Goal: Information Seeking & Learning: Compare options

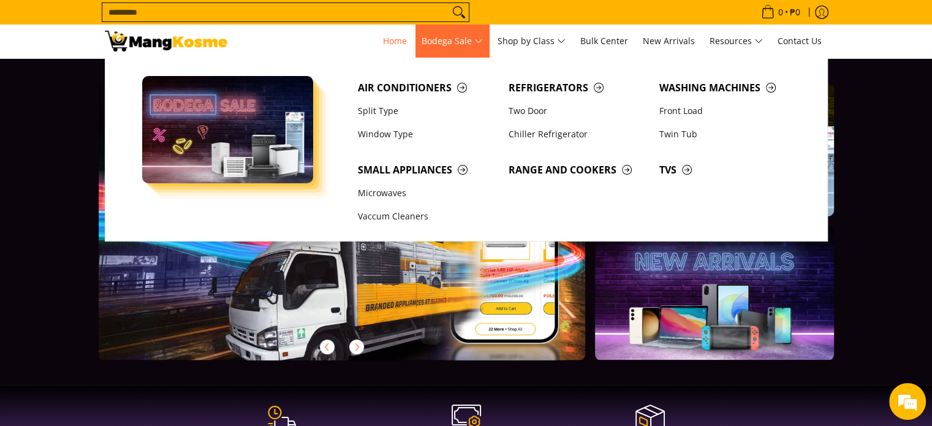
scroll to position [0, 487]
click at [386, 135] on link "Window Type" at bounding box center [427, 134] width 151 height 23
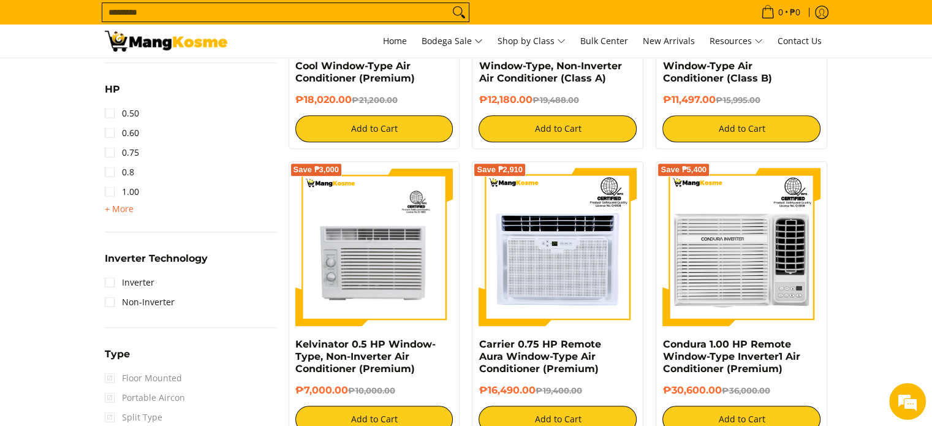
scroll to position [735, 0]
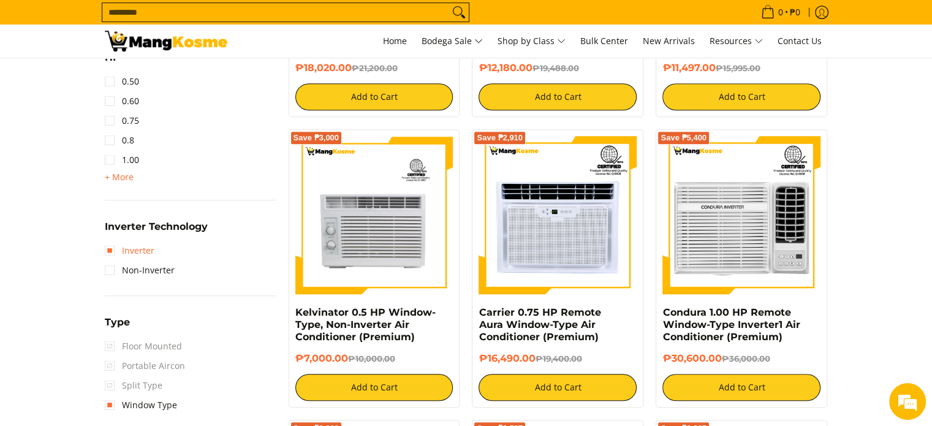
click at [112, 254] on link "Inverter" at bounding box center [130, 251] width 50 height 20
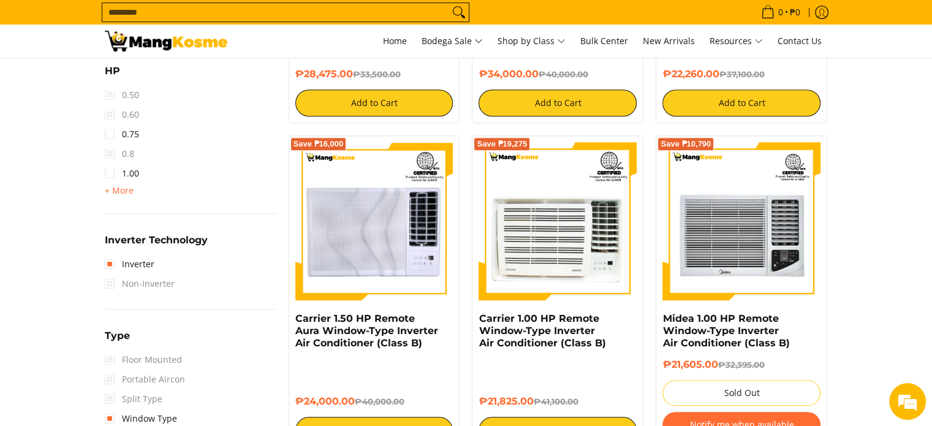
scroll to position [714, 0]
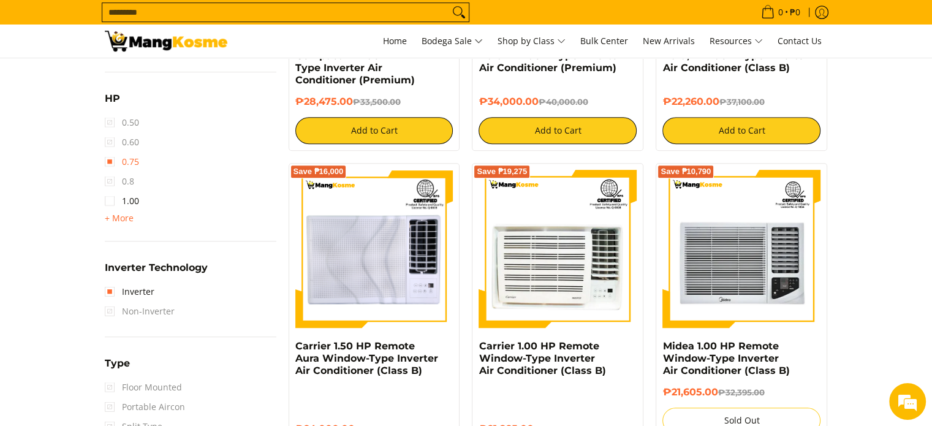
click at [110, 164] on link "0.75" at bounding box center [122, 162] width 34 height 20
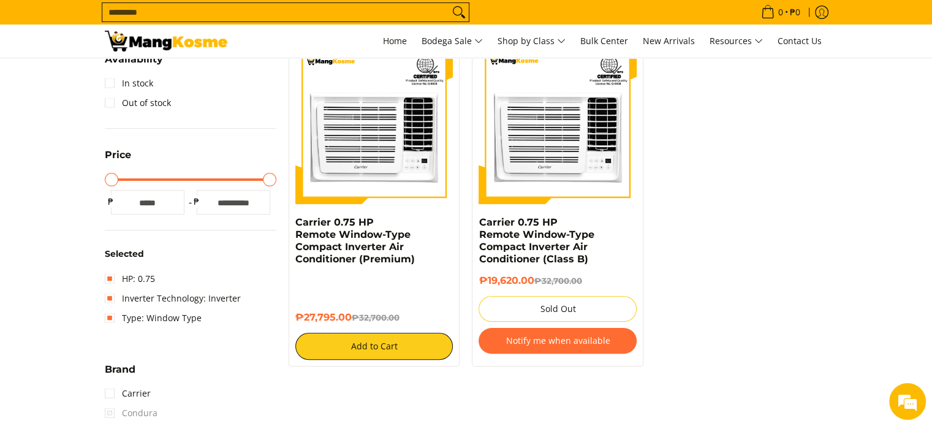
scroll to position [162, 0]
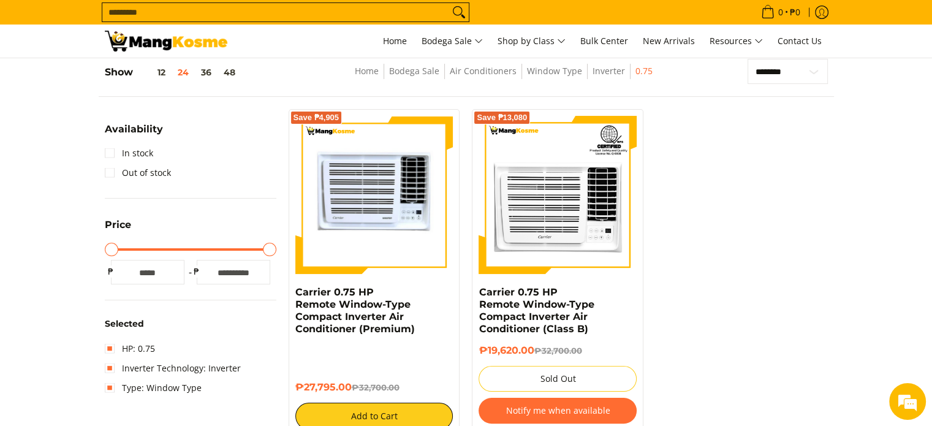
click at [376, 220] on img at bounding box center [374, 195] width 158 height 158
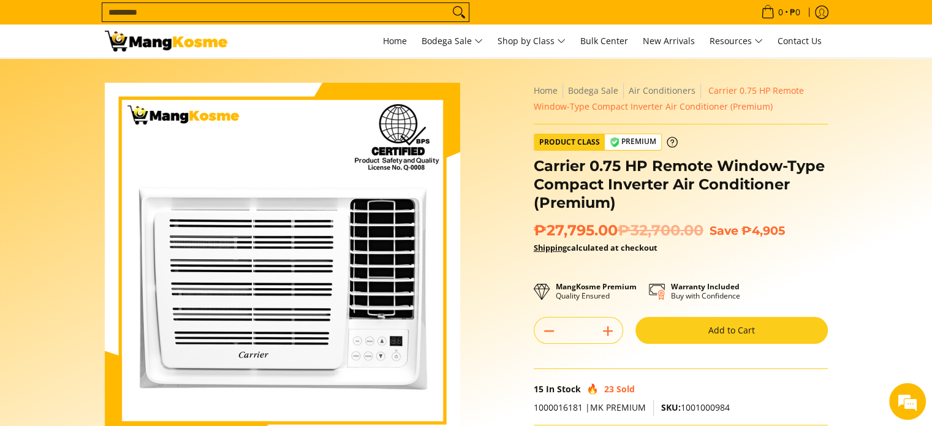
click at [172, 39] on img at bounding box center [166, 41] width 123 height 21
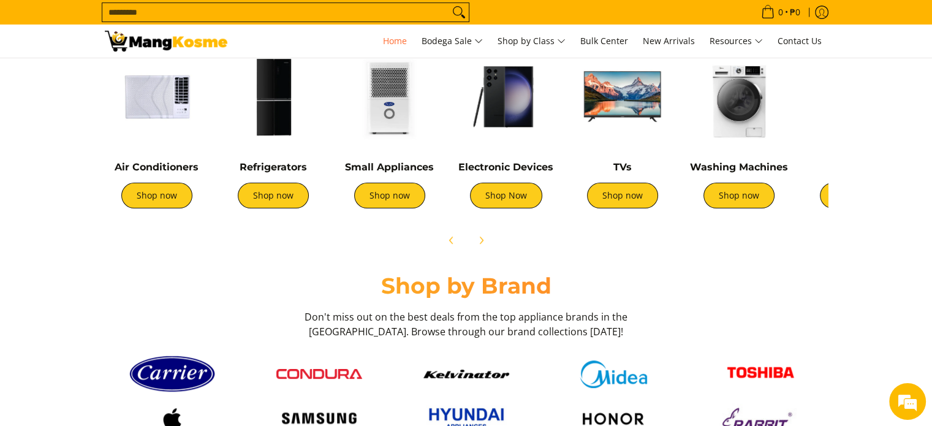
scroll to position [368, 0]
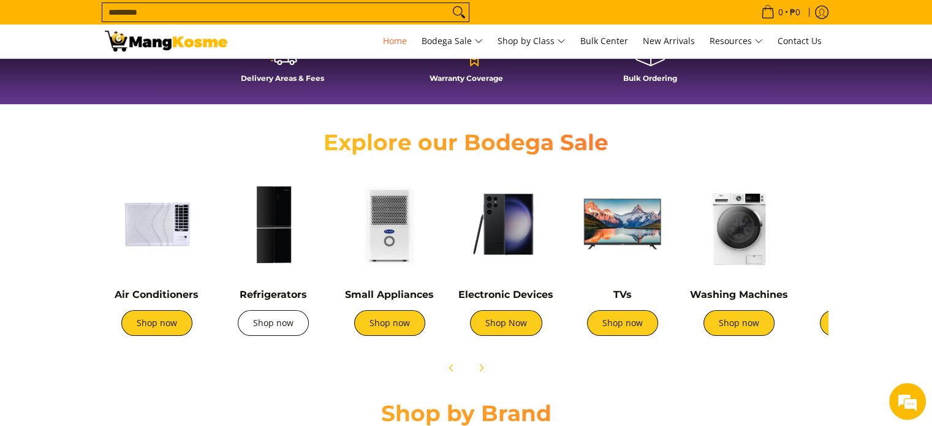
click at [287, 328] on link "Shop now" at bounding box center [273, 323] width 71 height 26
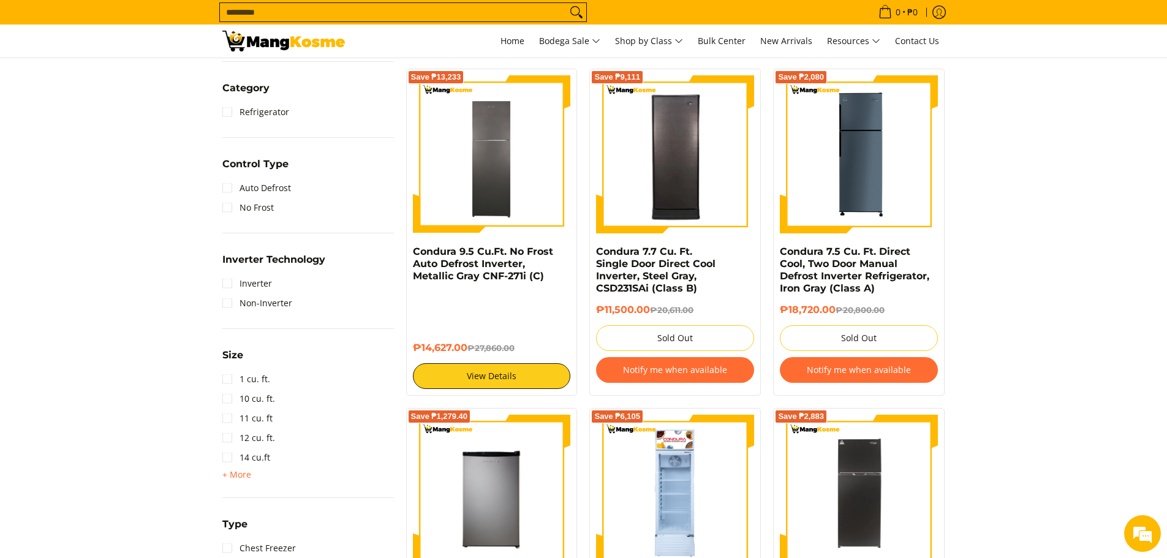
scroll to position [552, 0]
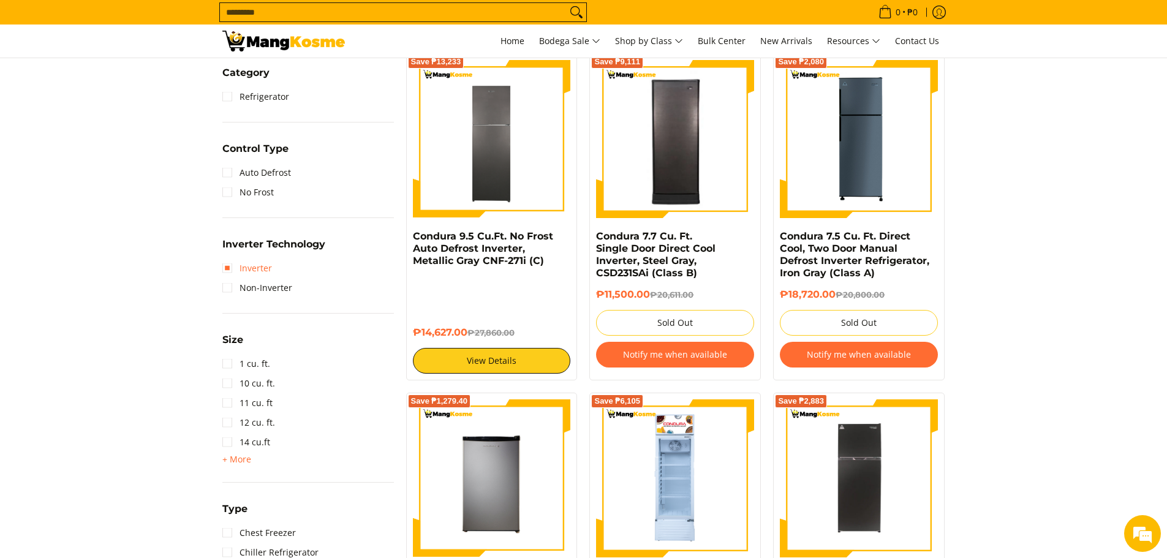
click at [229, 270] on link "Inverter" at bounding box center [247, 269] width 50 height 20
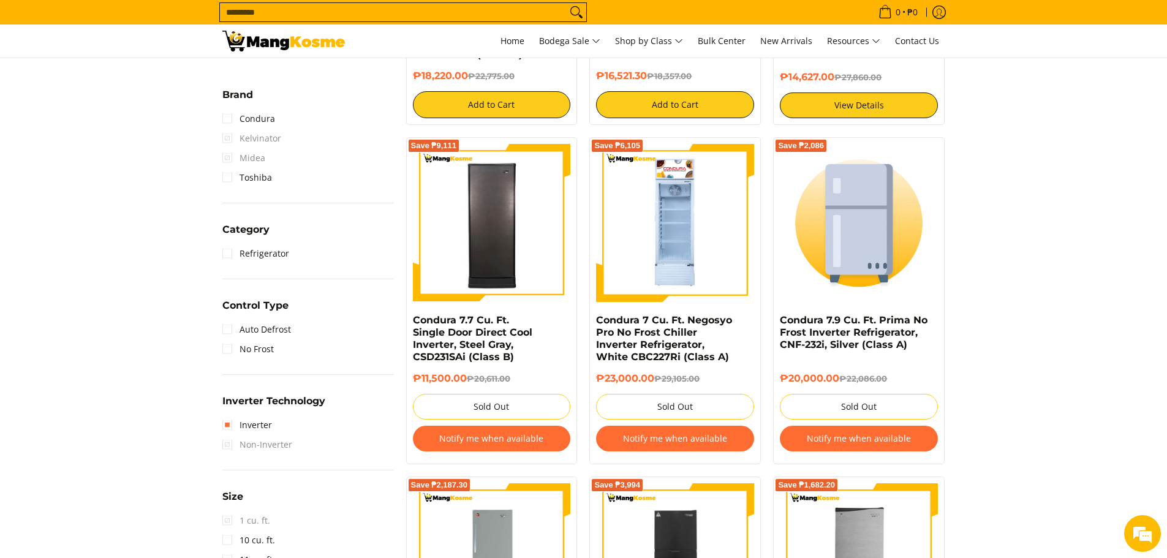
scroll to position [469, 0]
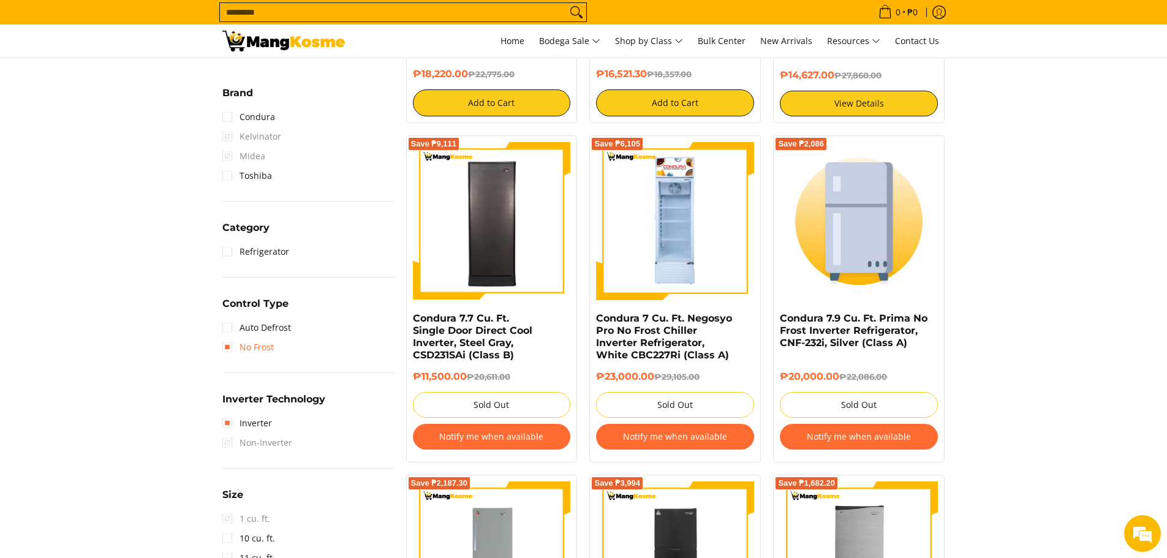
click at [225, 349] on link "No Frost" at bounding box center [247, 348] width 51 height 20
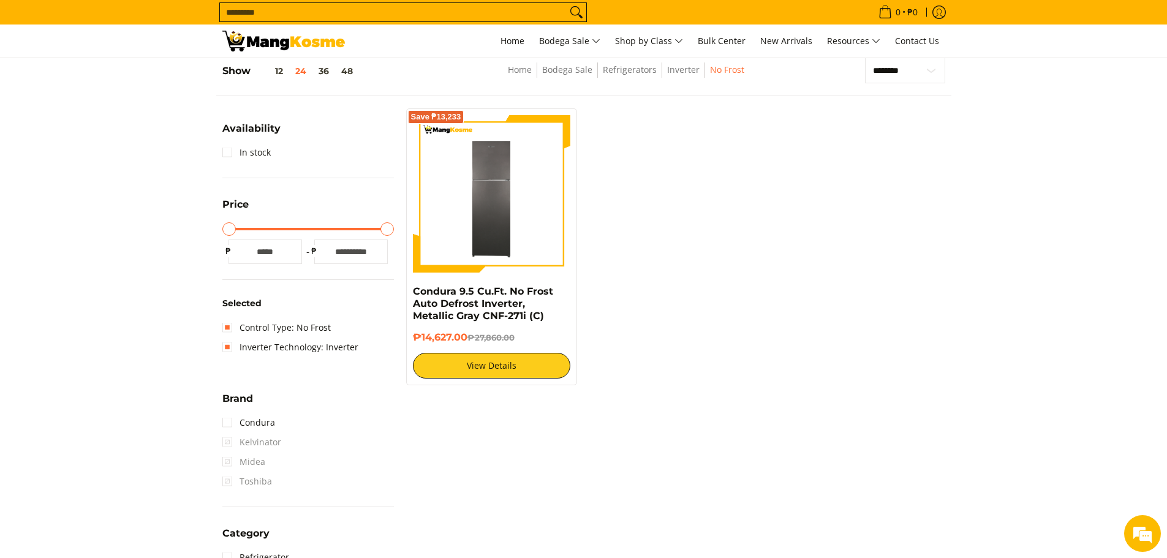
scroll to position [163, 0]
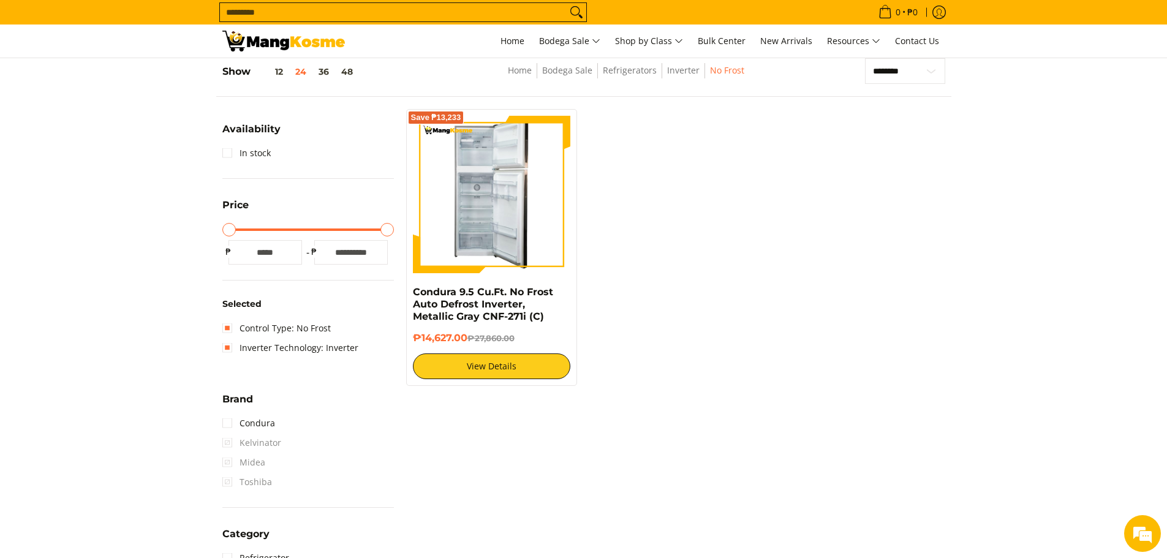
click at [511, 225] on img at bounding box center [492, 195] width 74 height 158
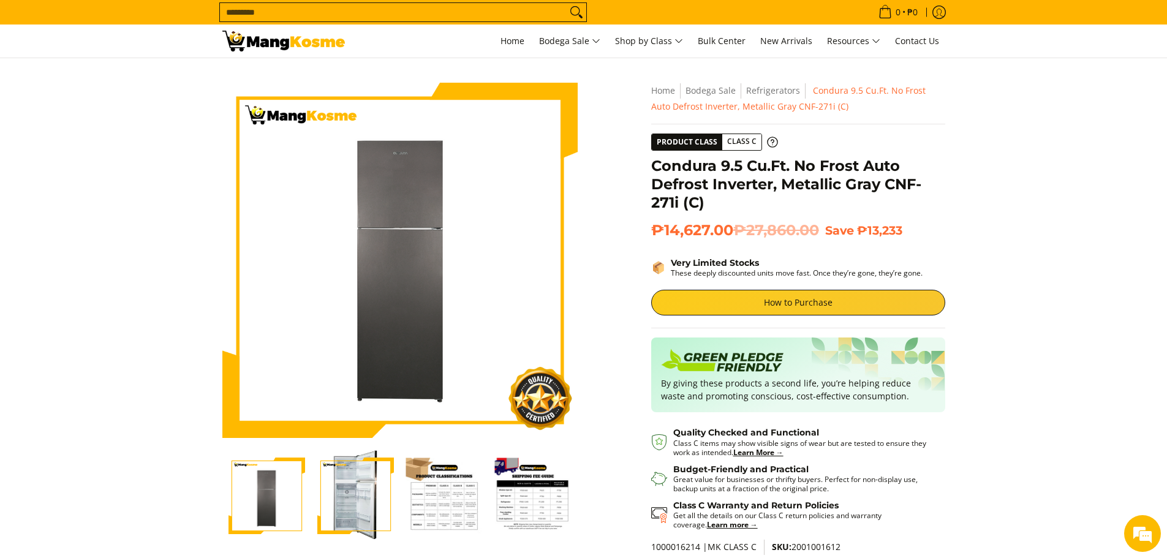
click at [362, 507] on img "Condura 9.5 Cu.Ft. No Frost Auto Defrost Inverter, Metallic Gray CNF-271i (C)-2" at bounding box center [355, 496] width 77 height 92
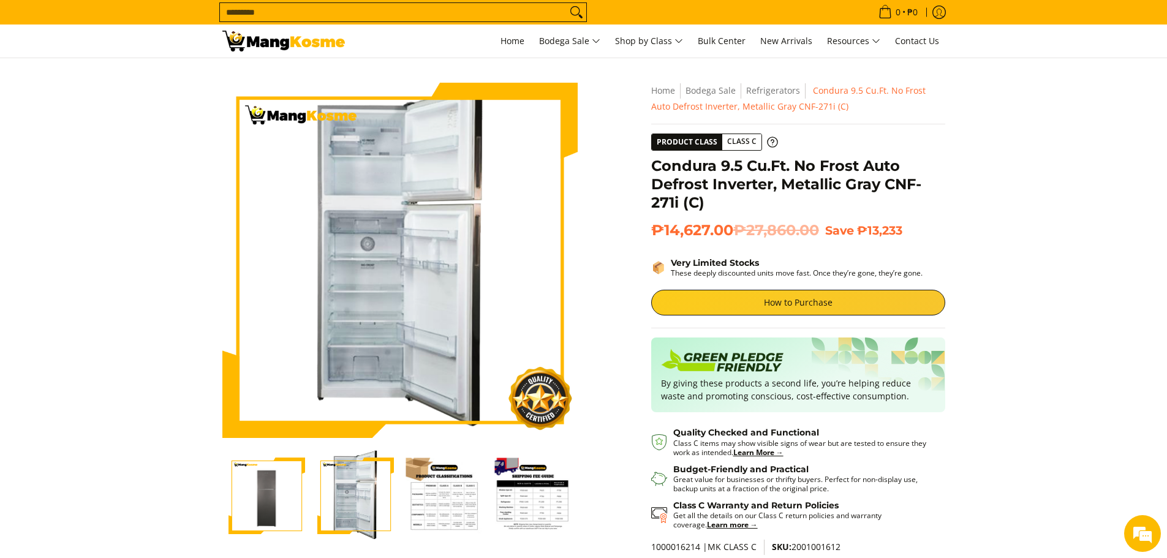
click at [457, 494] on img "Condura 9.5 Cu.Ft. No Frost Auto Defrost Inverter, Metallic Gray CNF-271i (C)-3" at bounding box center [444, 496] width 77 height 77
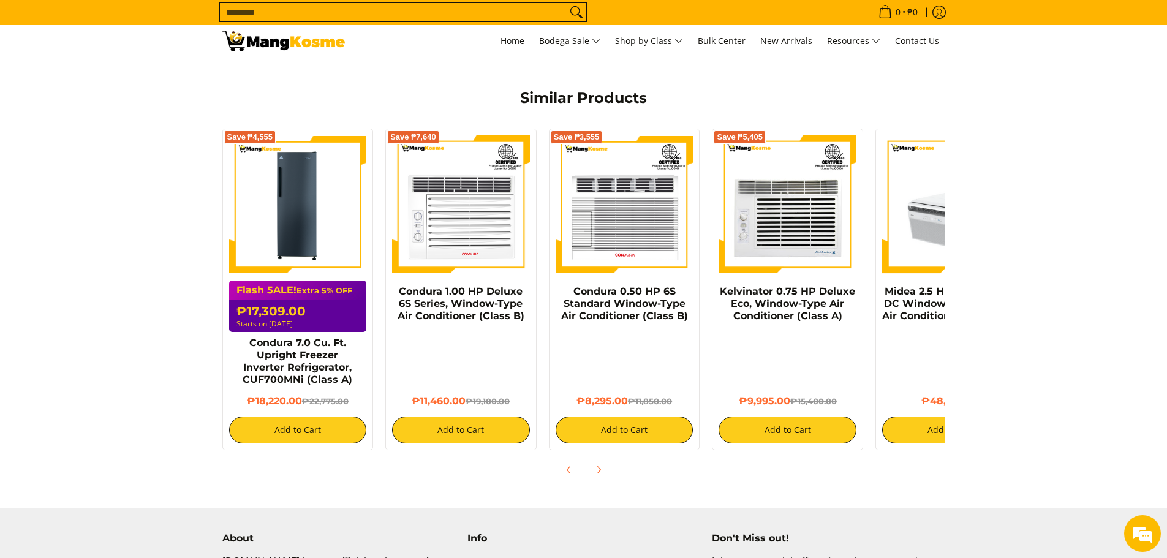
scroll to position [735, 0]
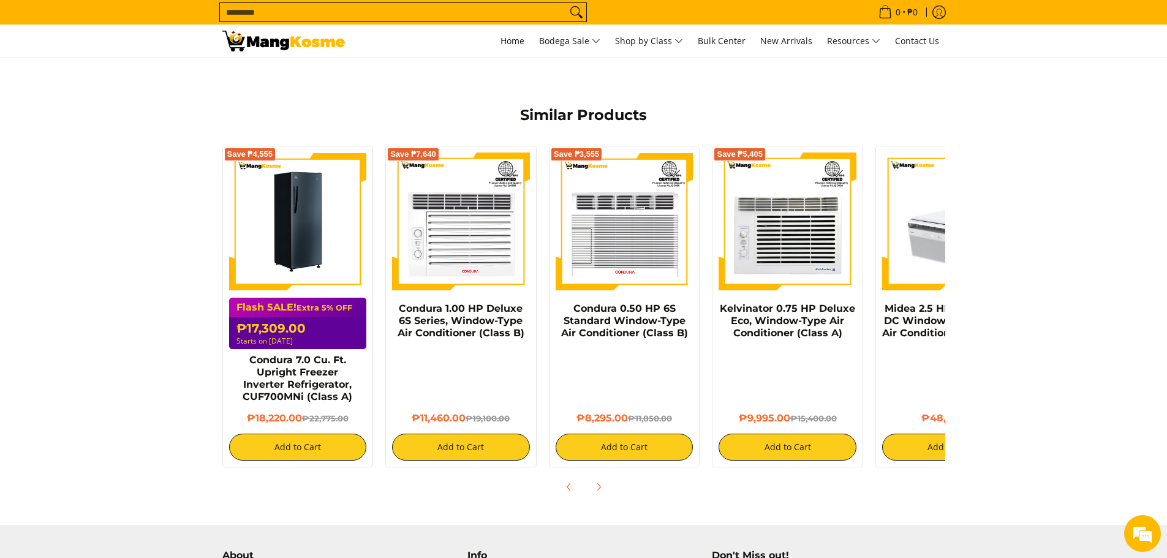
click at [300, 257] on img at bounding box center [298, 222] width 138 height 138
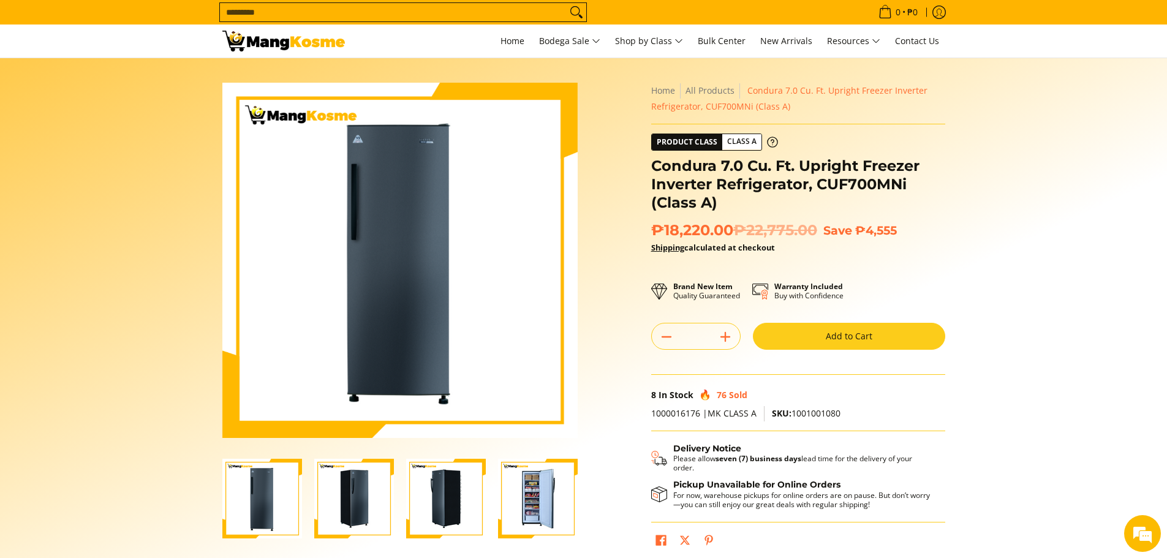
click at [534, 502] on img "Condura 7.0 Cu. Ft. Upright Freezer Inverter Refrigerator, CUF700MNi (Class A)-4" at bounding box center [538, 499] width 80 height 80
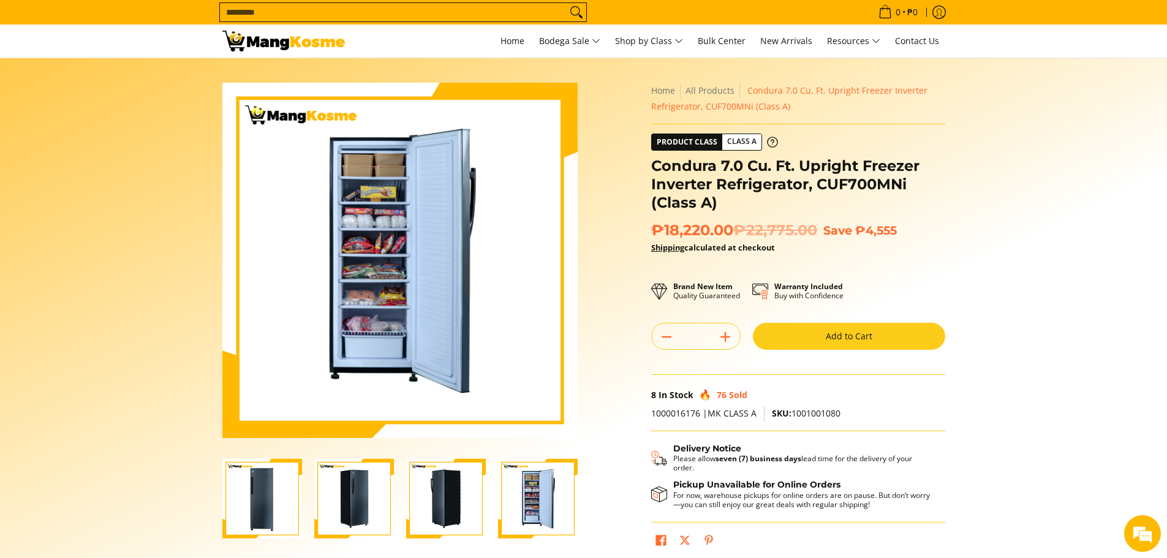
click at [447, 499] on img "Condura 7.0 Cu. Ft. Upright Freezer Inverter Refrigerator, CUF700MNi (Class A)-3" at bounding box center [446, 499] width 80 height 80
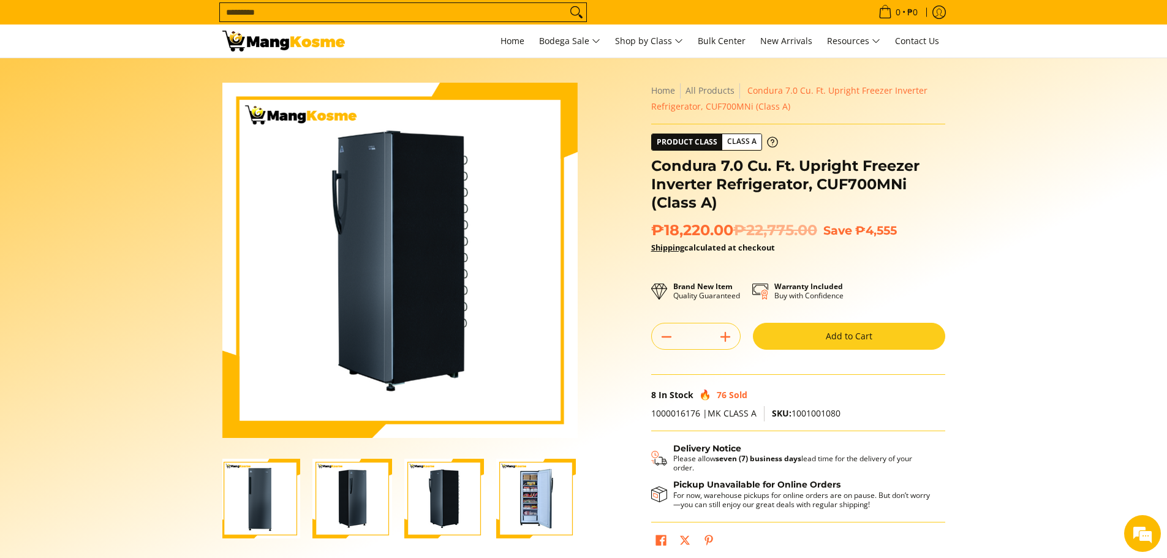
click at [376, 502] on img "Condura 7.0 Cu. Ft. Upright Freezer Inverter Refrigerator, CUF700MNi (Class A)-2" at bounding box center [353, 499] width 80 height 80
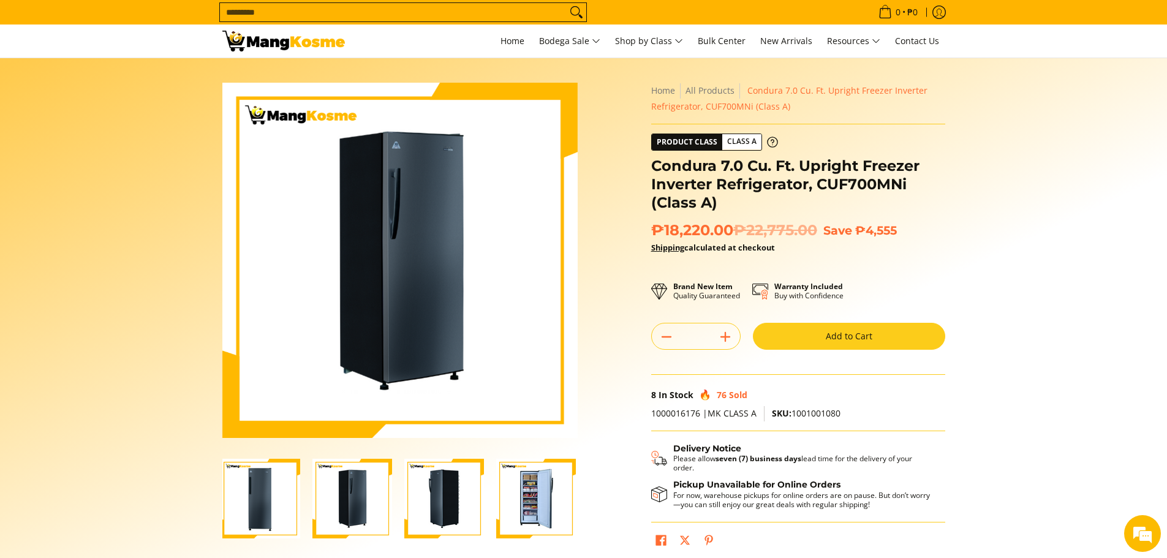
click at [256, 502] on img "Condura 7.0 Cu. Ft. Upright Freezer Inverter Refrigerator, CUF700MNi (Class A)-1" at bounding box center [261, 499] width 80 height 80
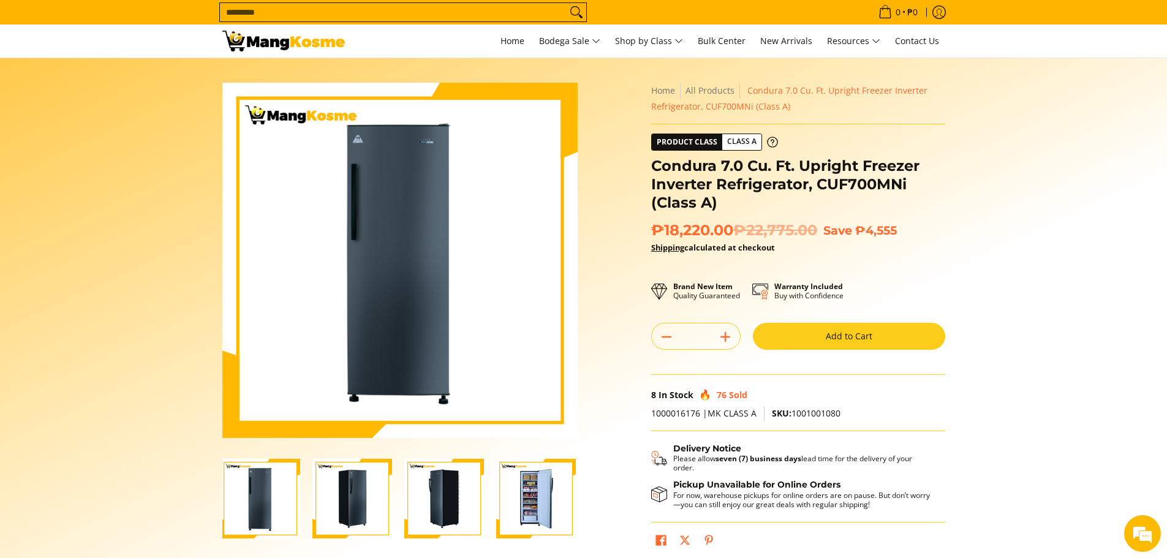
click at [556, 505] on img "Condura 7.0 Cu. Ft. Upright Freezer Inverter Refrigerator, CUF700MNi (Class A)-4" at bounding box center [536, 499] width 80 height 80
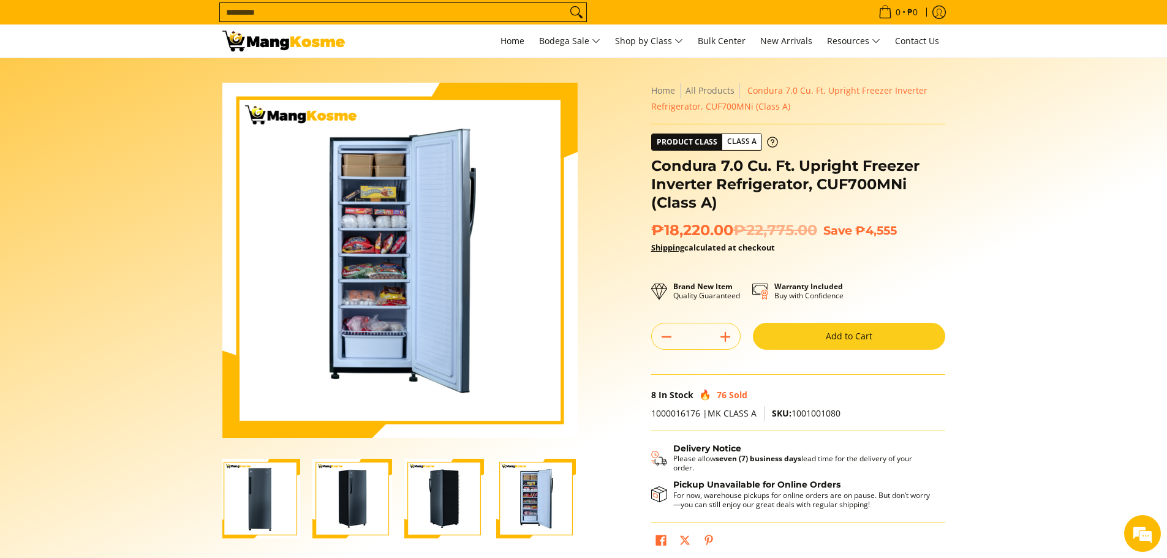
scroll to position [0, 0]
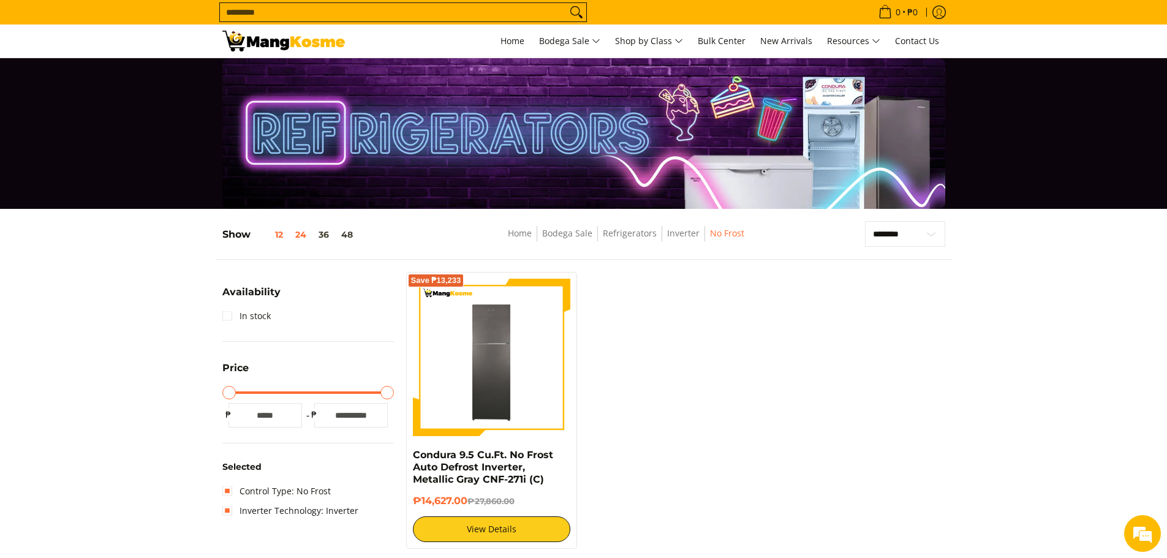
click at [280, 237] on button "12" at bounding box center [270, 235] width 39 height 10
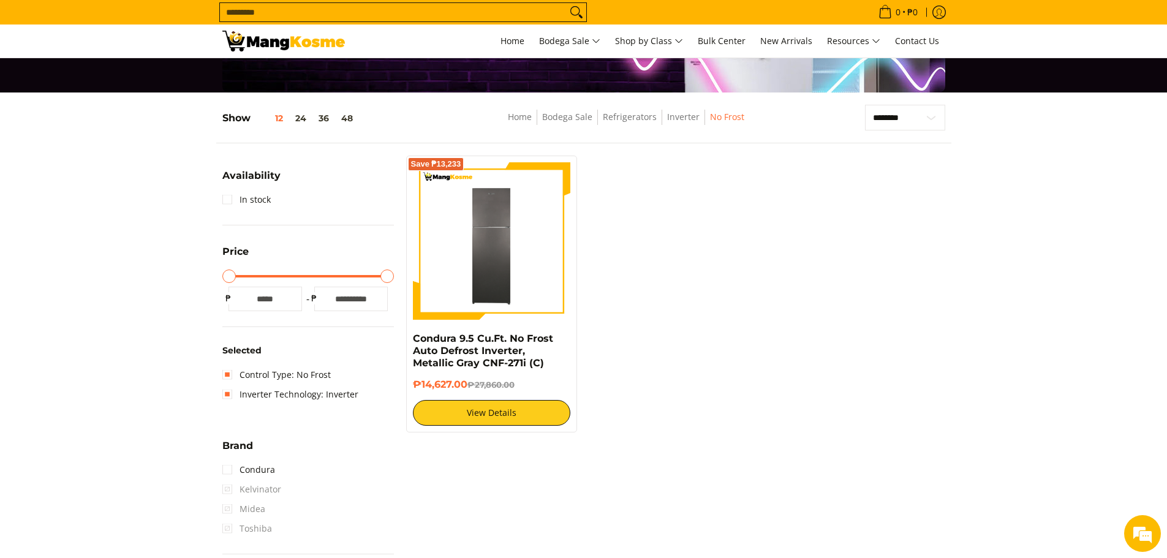
scroll to position [163, 0]
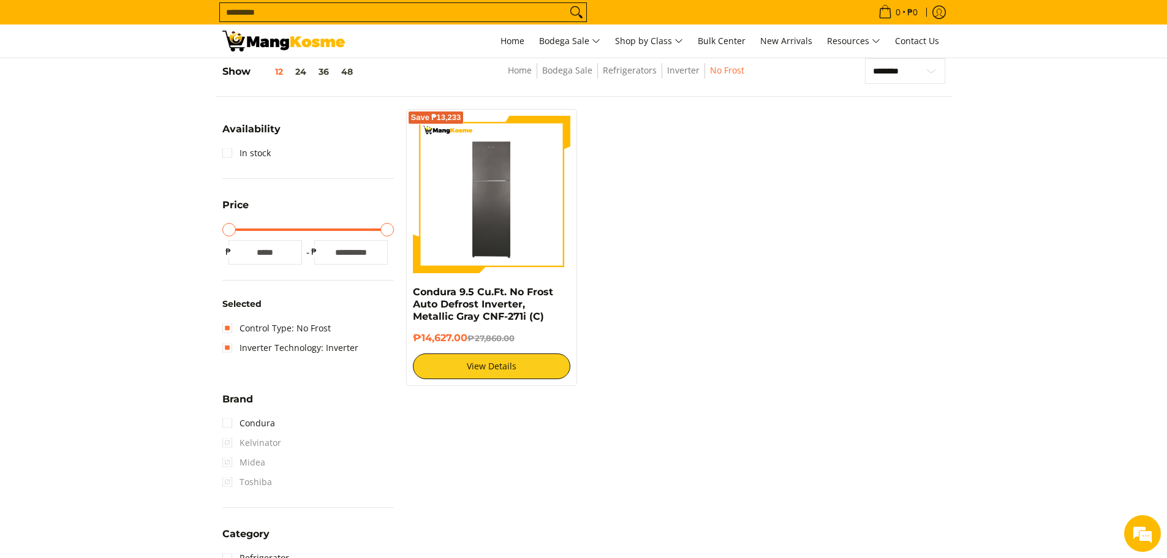
click at [262, 40] on img at bounding box center [283, 41] width 123 height 21
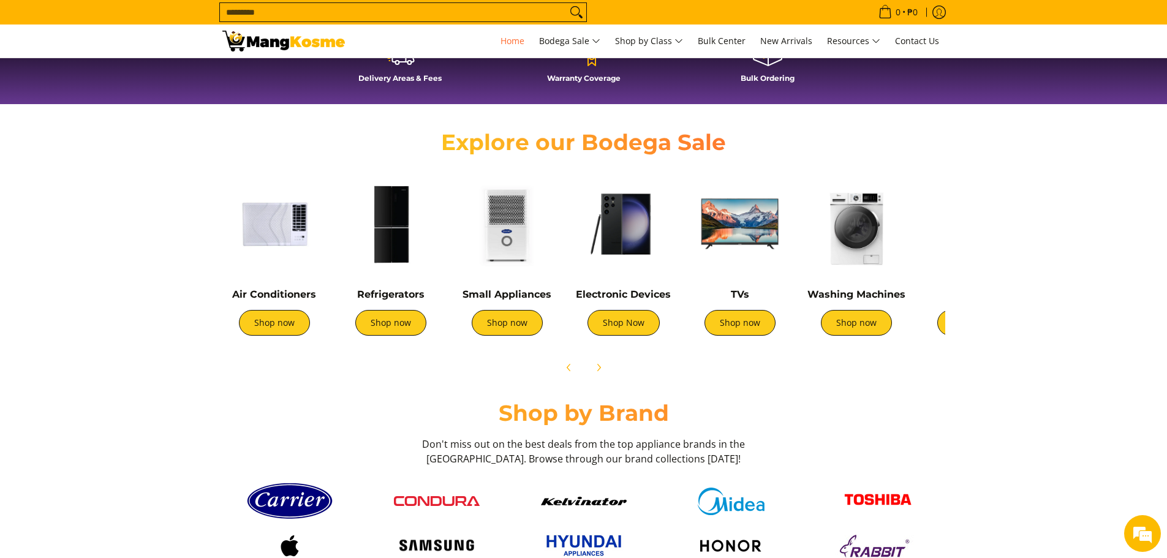
click at [279, 336] on div "Air Conditioners Shop now" at bounding box center [274, 318] width 104 height 59
click at [278, 332] on link "Shop now" at bounding box center [274, 323] width 71 height 26
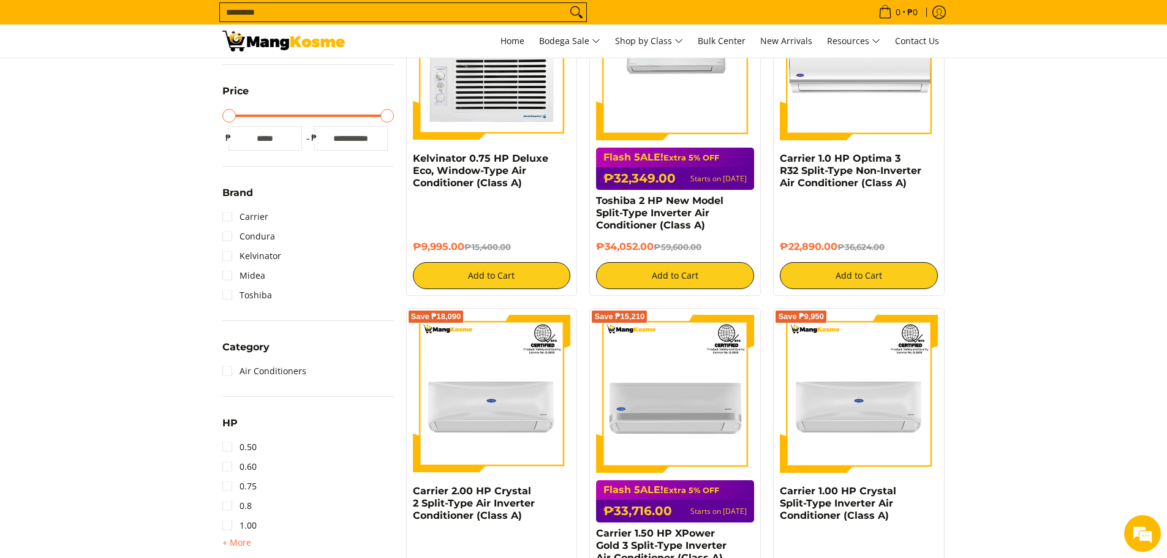
scroll to position [429, 0]
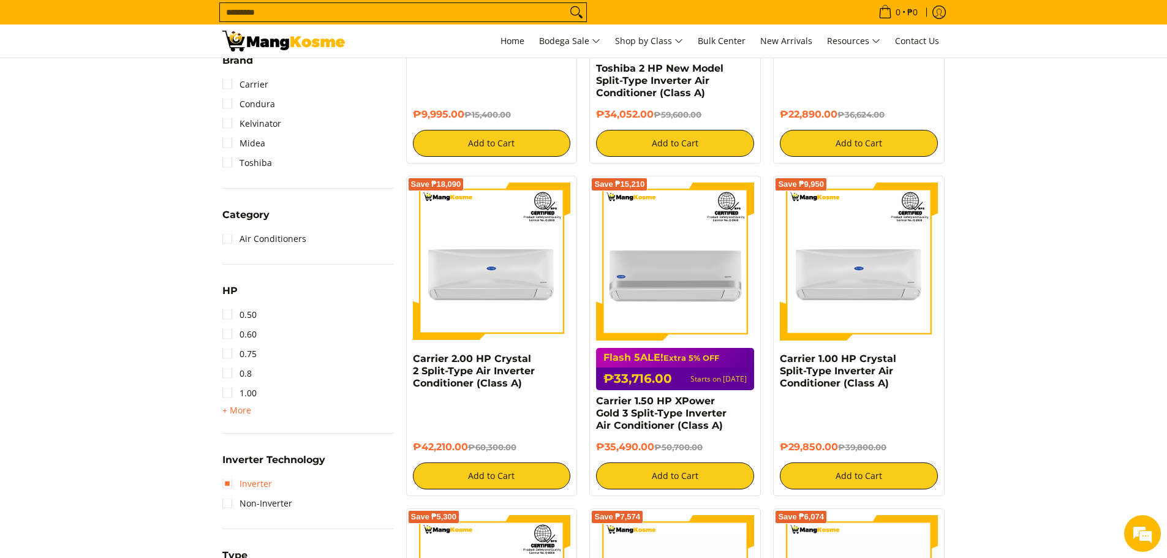
click at [237, 480] on link "Inverter" at bounding box center [247, 484] width 50 height 20
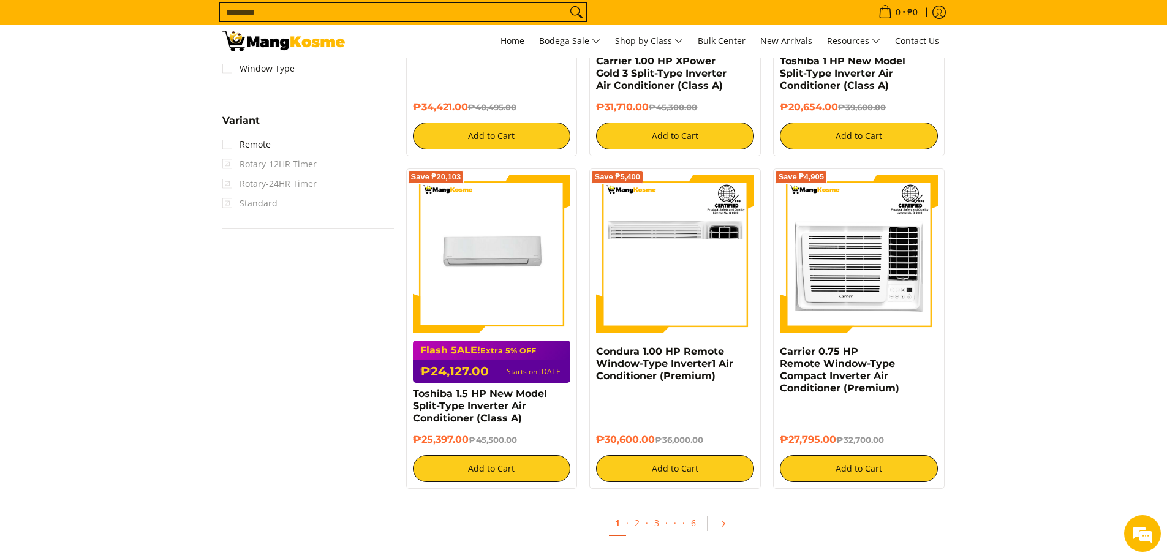
scroll to position [1082, 0]
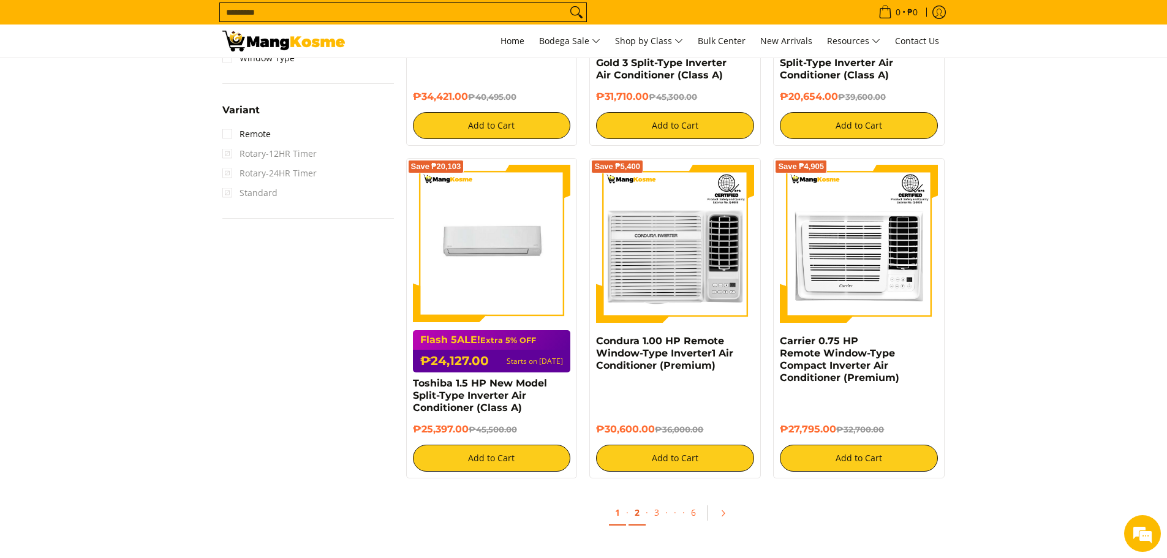
click at [639, 515] on link "2" at bounding box center [637, 513] width 17 height 25
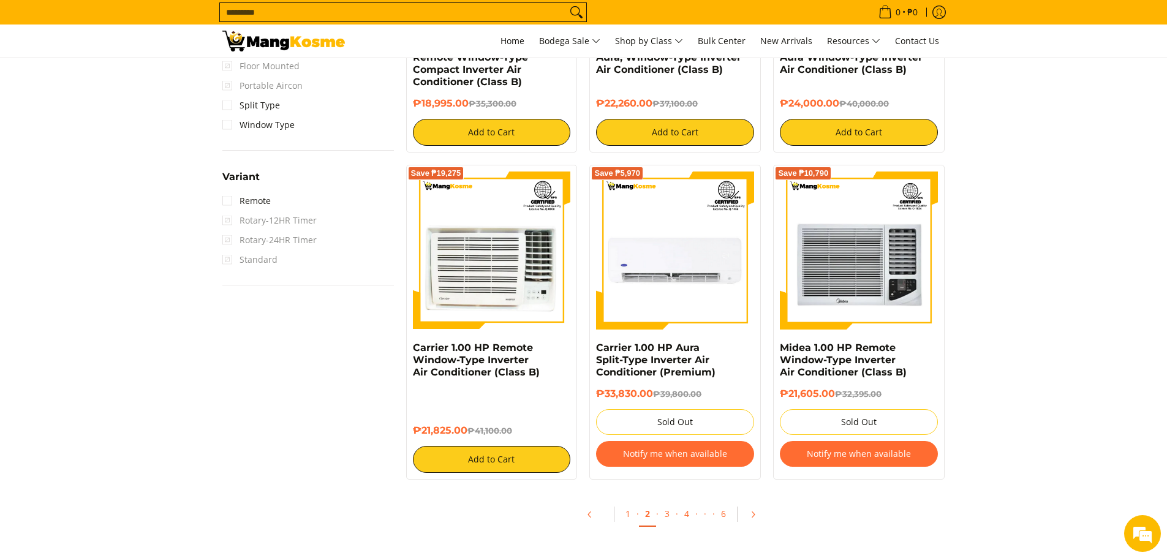
scroll to position [1042, 0]
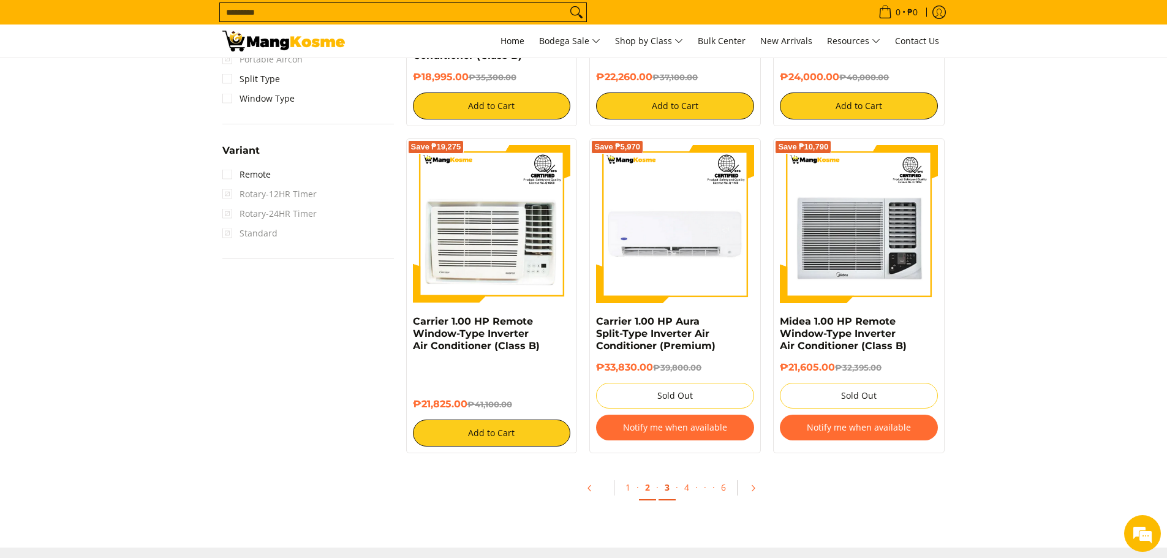
click at [671, 487] on link "3" at bounding box center [667, 488] width 17 height 25
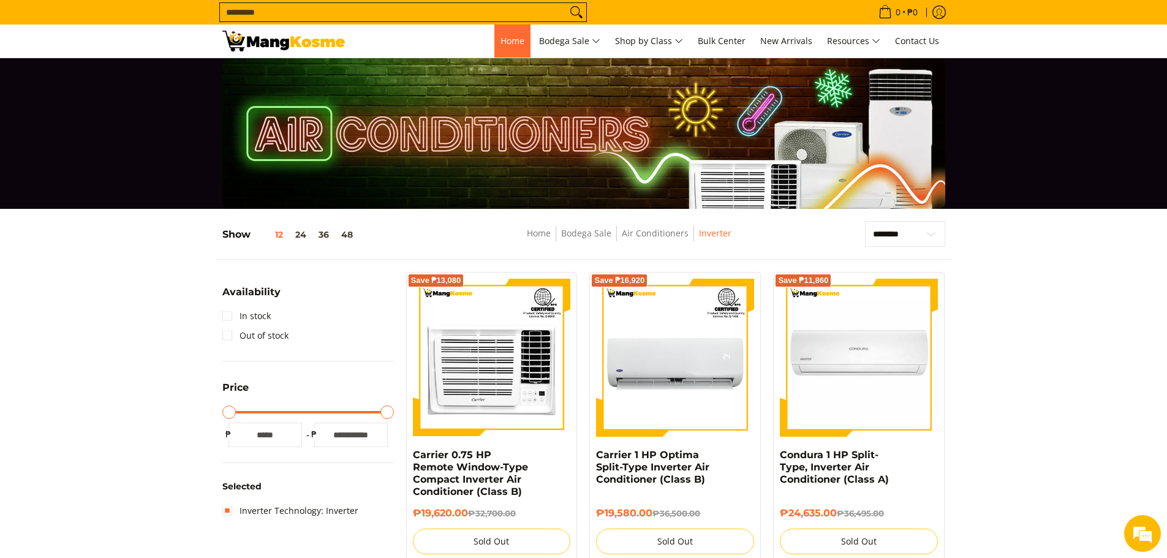
click at [517, 36] on span "Home" at bounding box center [513, 41] width 24 height 12
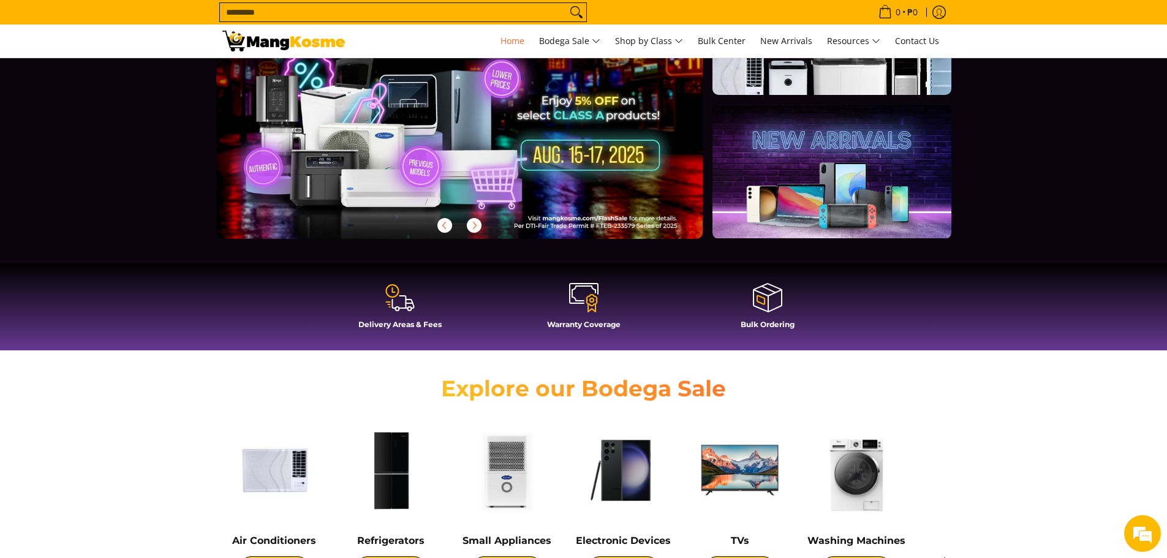
scroll to position [429, 0]
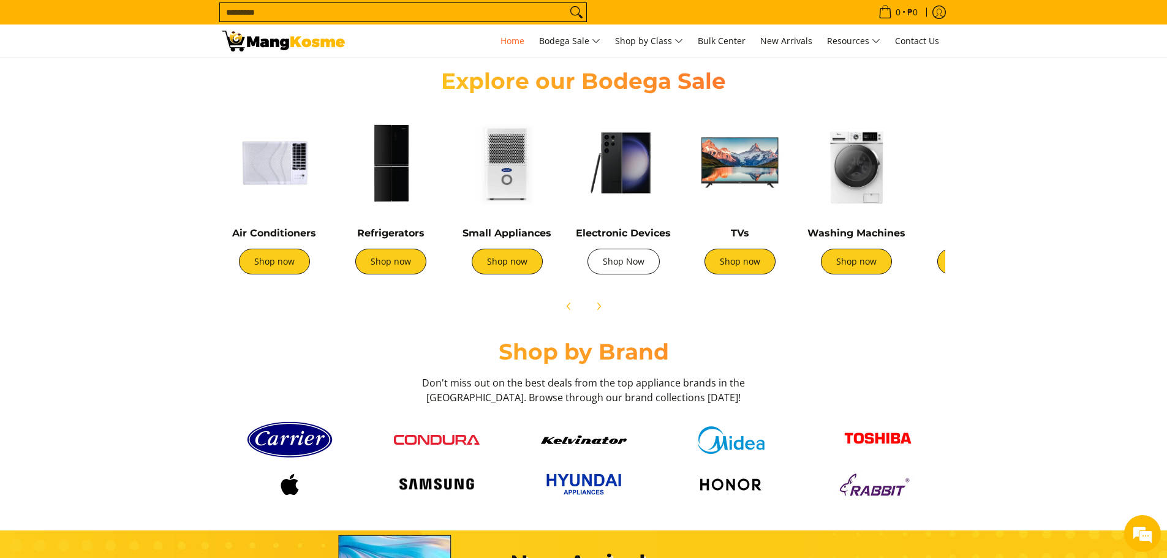
click at [627, 267] on link "Shop Now" at bounding box center [624, 262] width 72 height 26
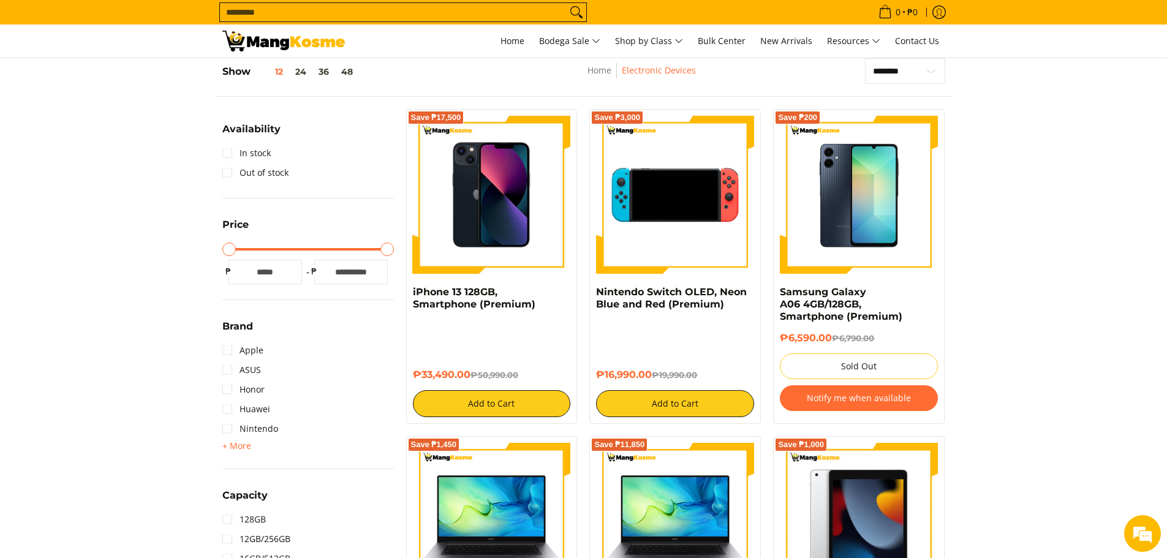
scroll to position [184, 0]
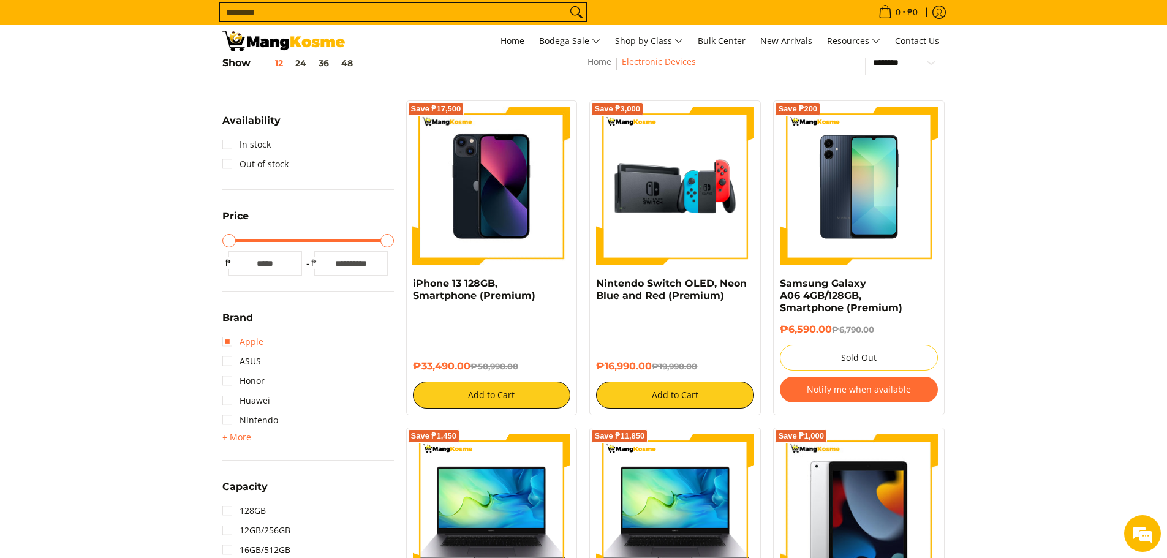
click at [241, 338] on link "Apple" at bounding box center [242, 342] width 41 height 20
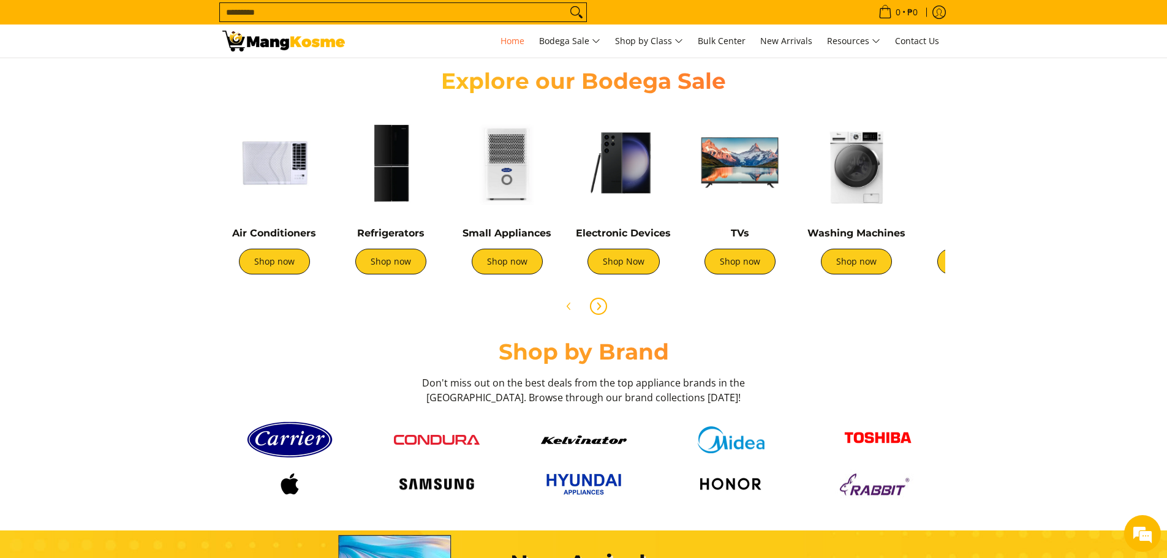
click at [593, 306] on span "Next" at bounding box center [598, 306] width 15 height 15
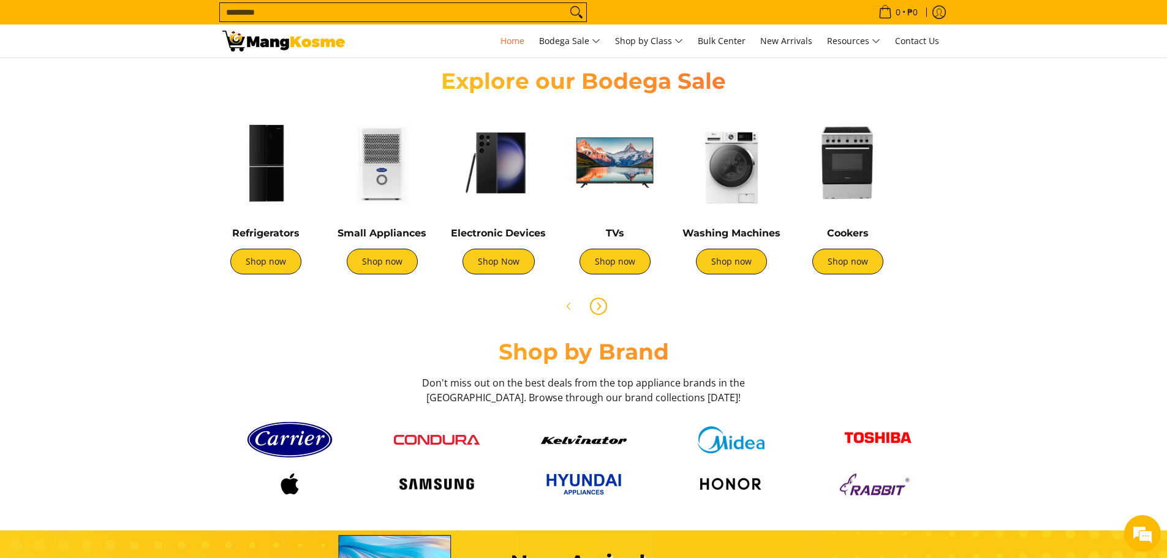
scroll to position [0, 409]
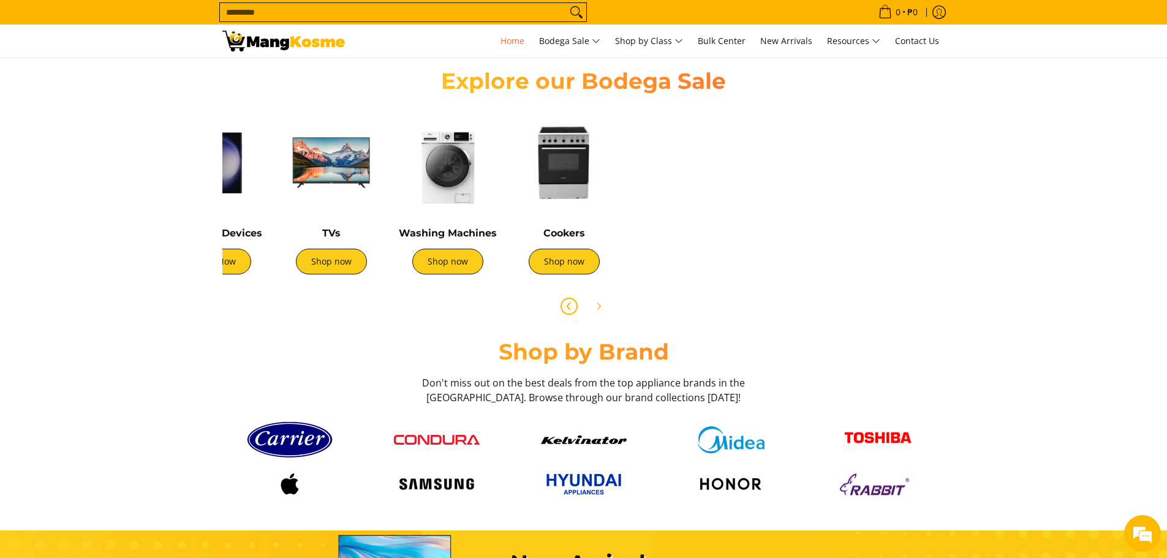
click at [569, 306] on icon "Previous" at bounding box center [569, 307] width 10 height 10
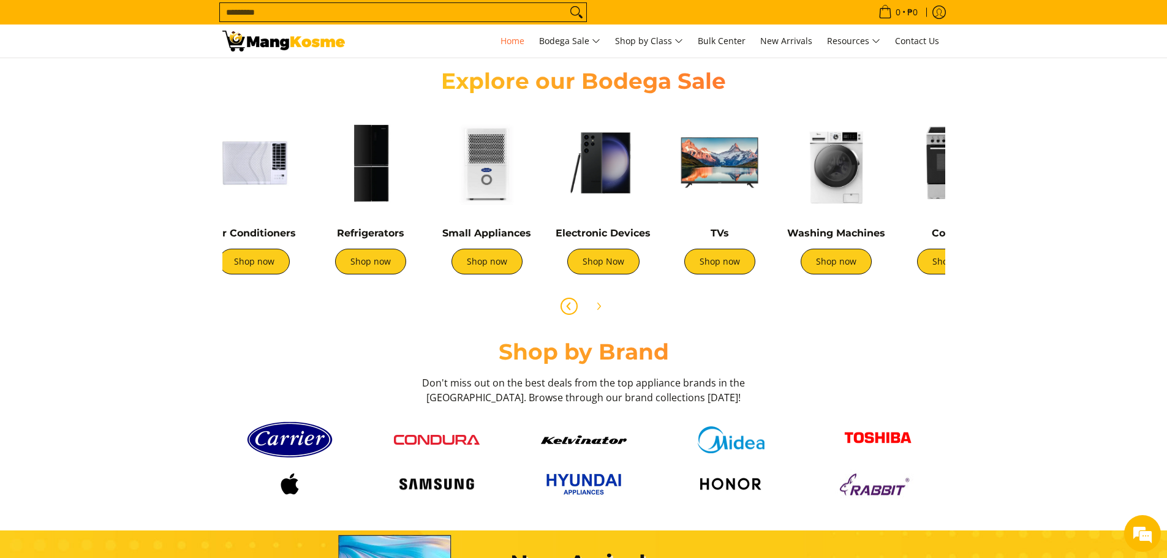
scroll to position [0, 0]
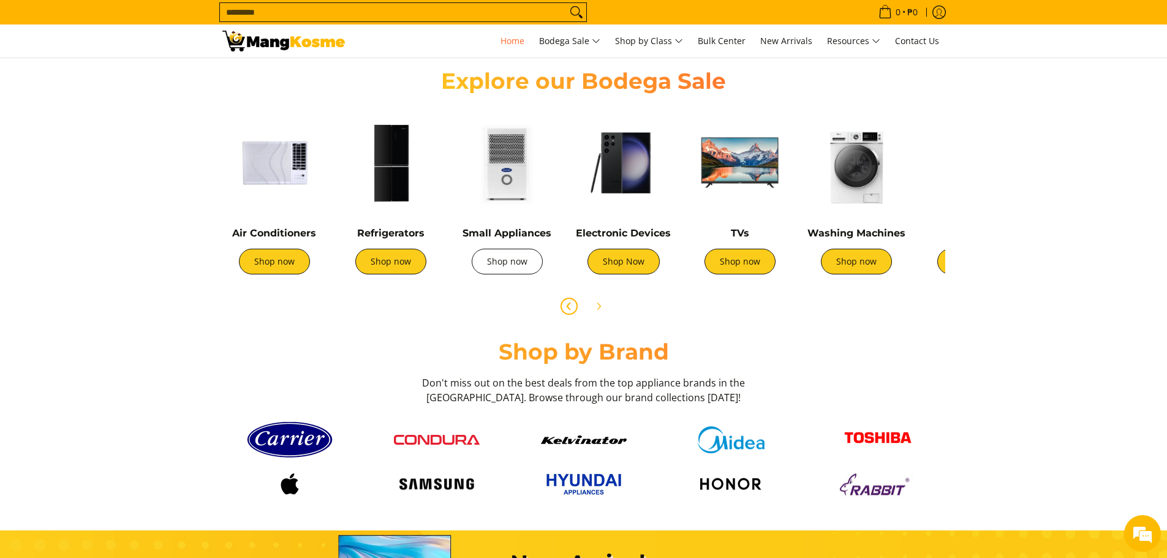
click at [485, 262] on link "Shop now" at bounding box center [507, 262] width 71 height 26
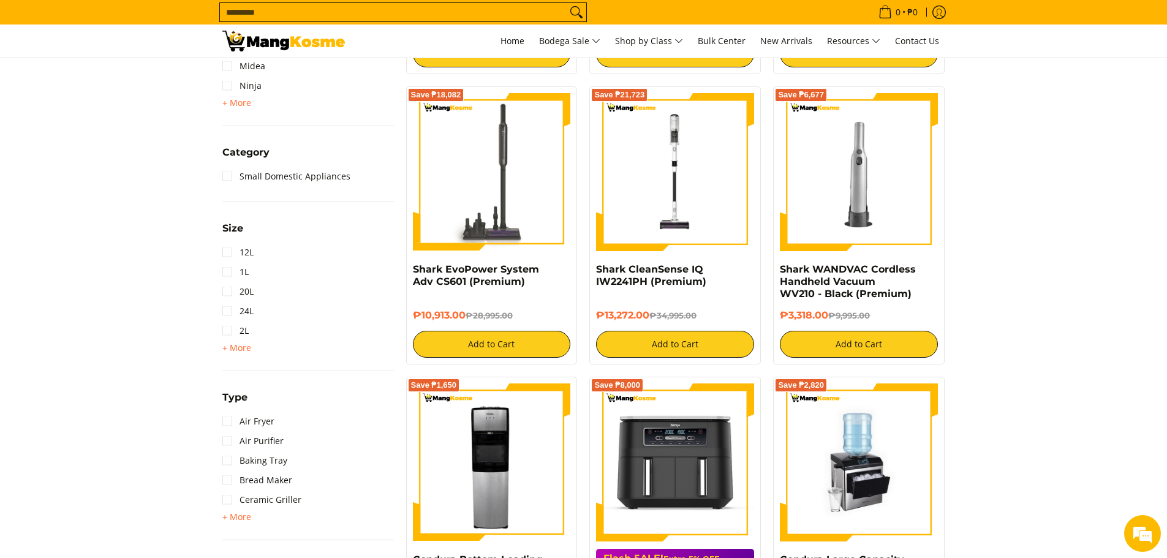
scroll to position [490, 0]
